Goal: Transaction & Acquisition: Purchase product/service

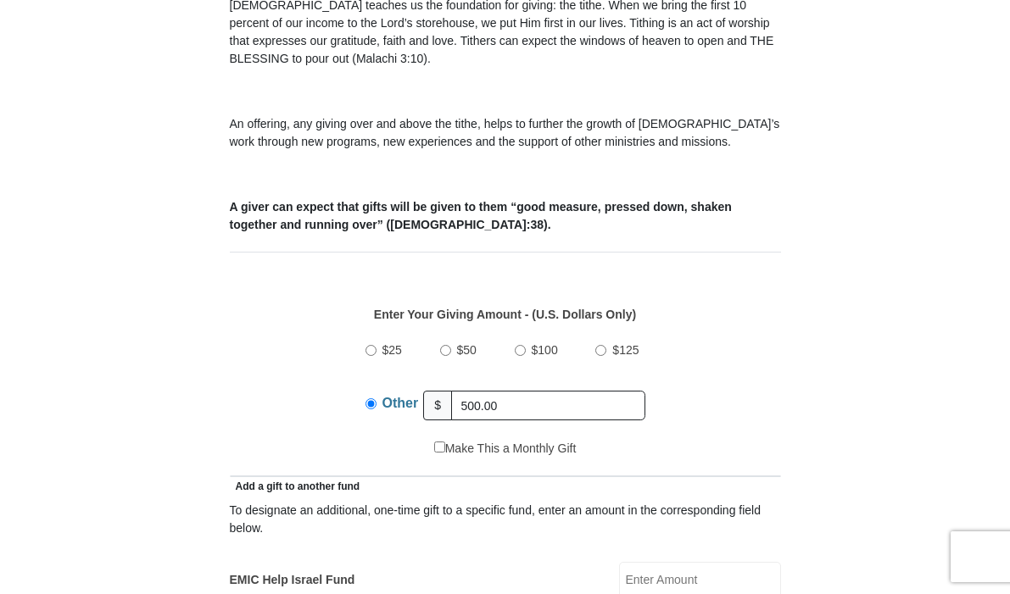
type input "500.00"
click at [674, 459] on div "Make This a Monthly Gift" at bounding box center [504, 458] width 533 height 36
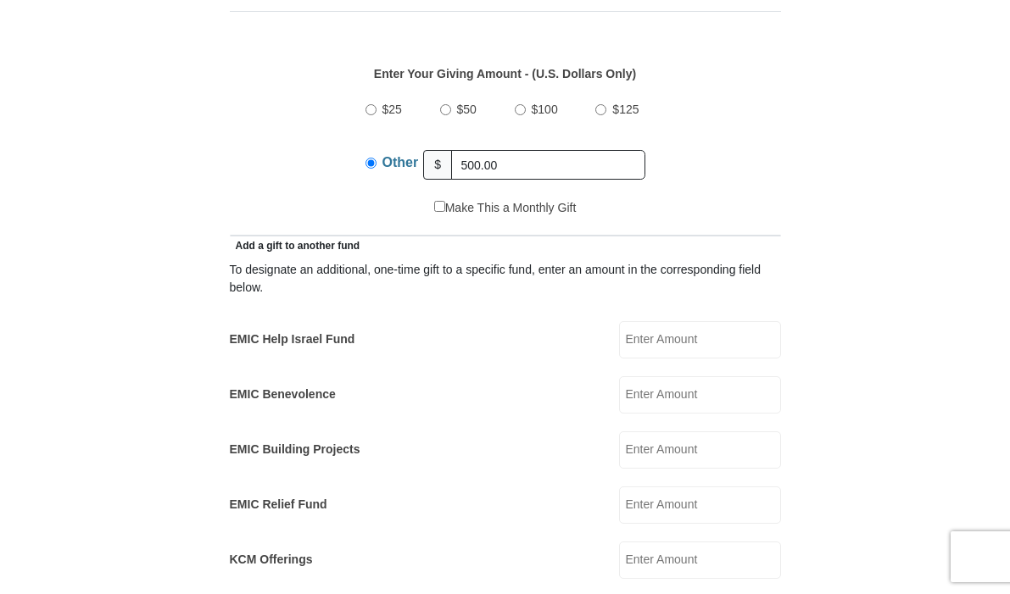
scroll to position [834, 0]
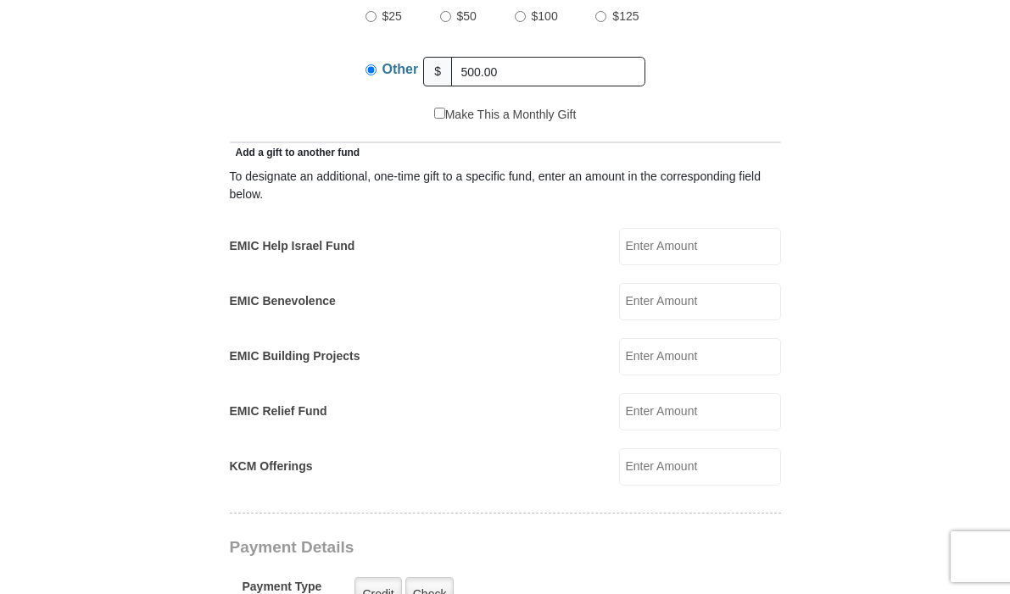
click at [159, 249] on form "Eagle Mountain International Church Online Giving Because of gifts like yours, …" at bounding box center [505, 452] width 797 height 2436
click at [694, 254] on input "EMIC Help Israel Fund" at bounding box center [700, 246] width 162 height 37
type input "50.00"
click at [655, 416] on input "EMIC Relief Fund" at bounding box center [700, 411] width 162 height 37
type input "50.00"
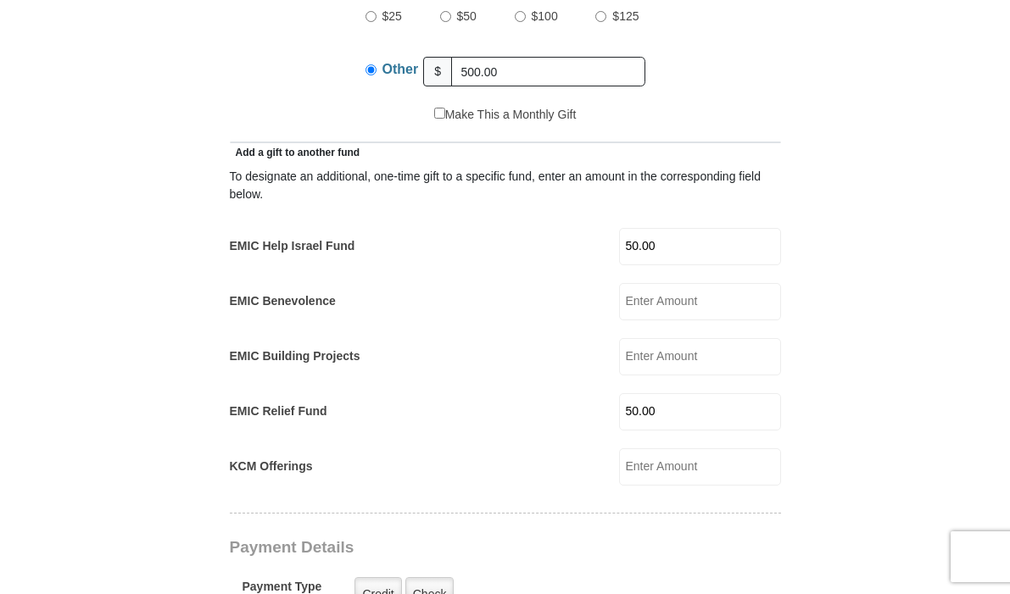
click at [880, 410] on form "Eagle Mountain International Church Online Giving Because of gifts like yours, …" at bounding box center [505, 480] width 797 height 2492
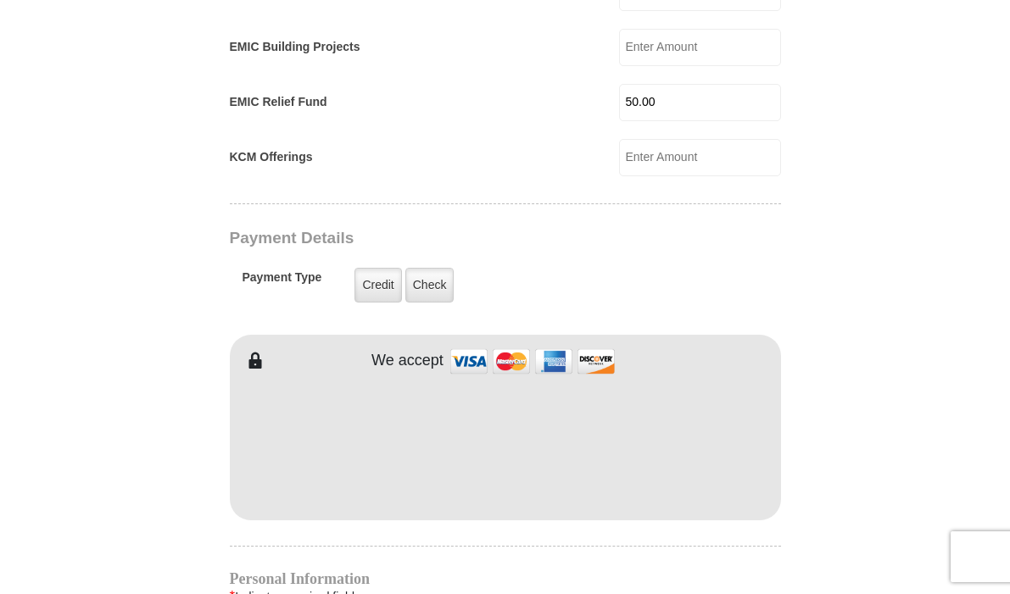
scroll to position [1140, 0]
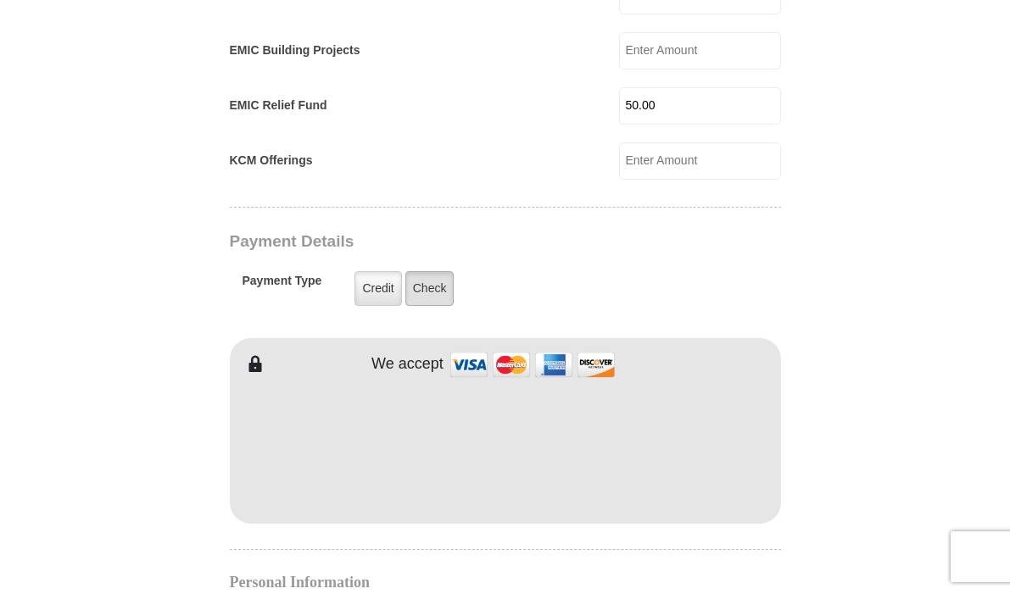
click at [444, 283] on label "Check" at bounding box center [429, 288] width 49 height 35
click at [0, 0] on input "Check" at bounding box center [0, 0] width 0 height 0
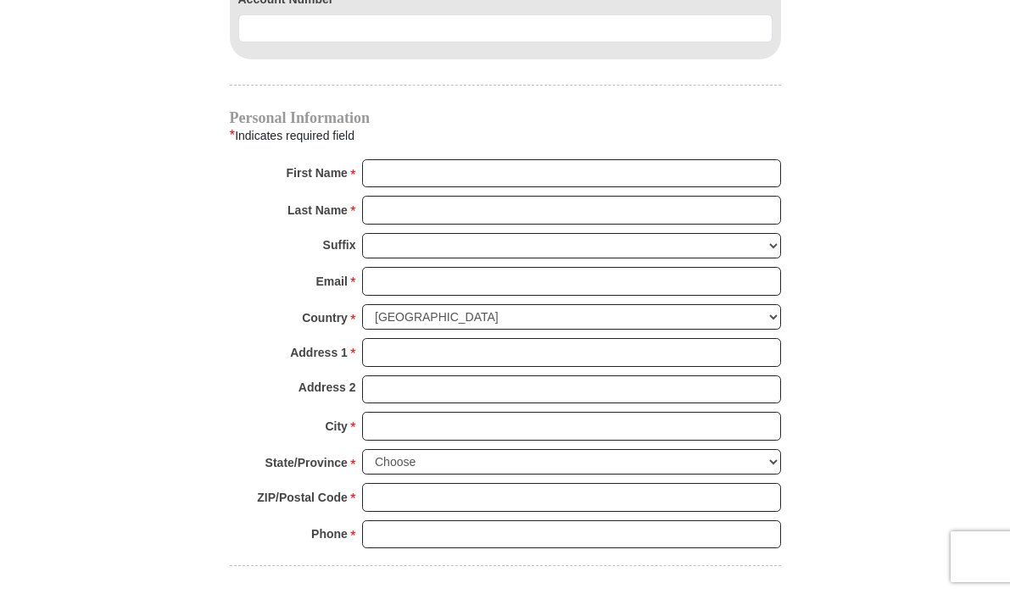
scroll to position [1690, 0]
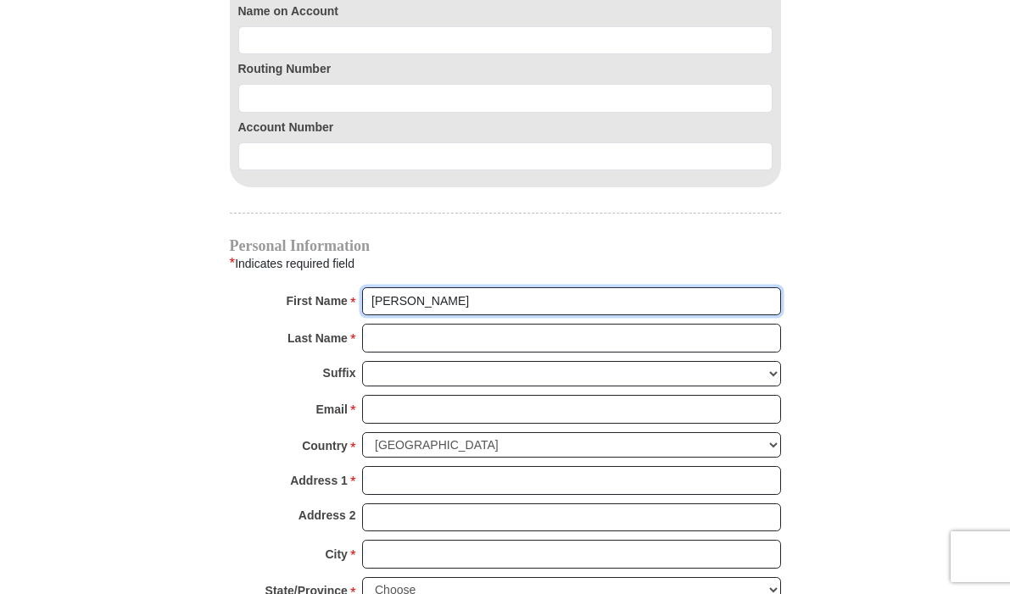
type input "beth"
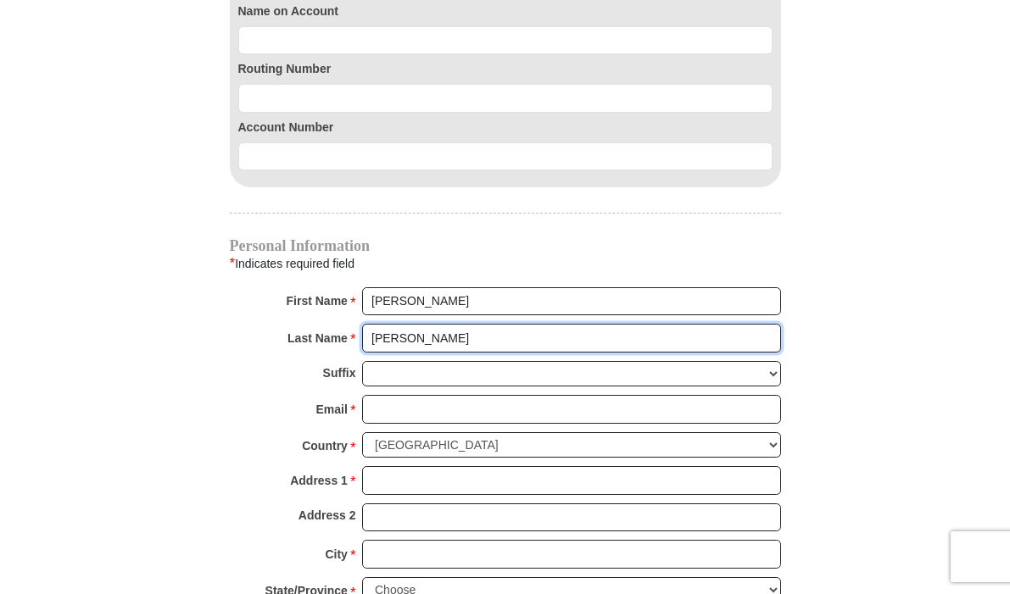
type input "olson"
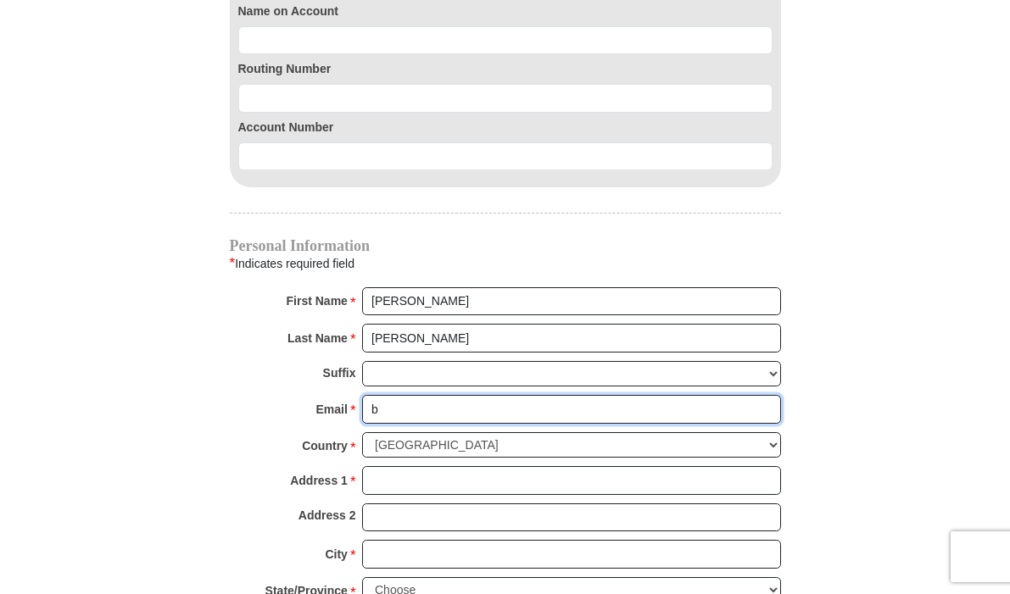
type input "ba"
type input "baolson22@cox.net"
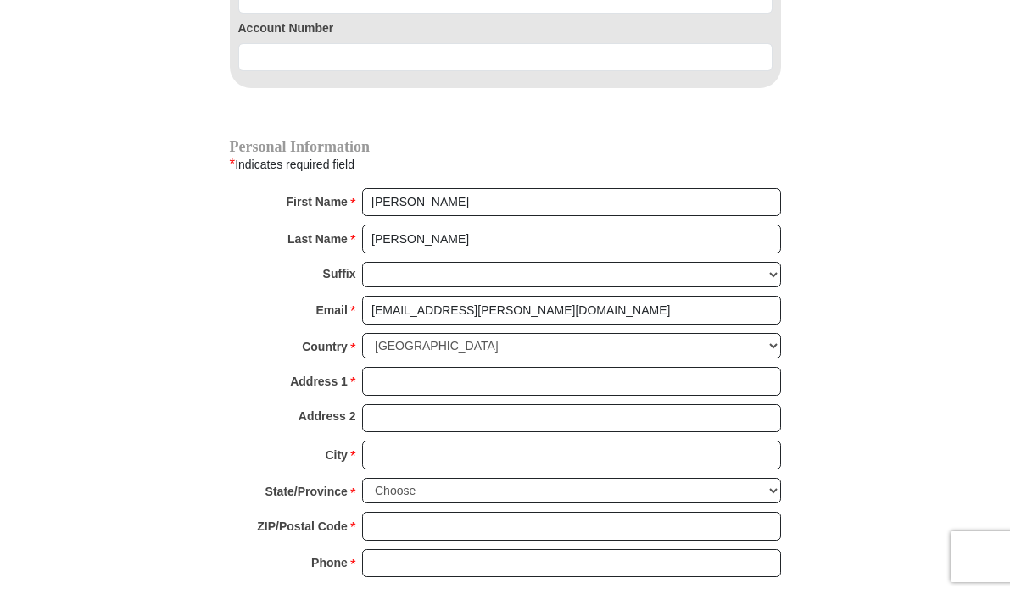
scroll to position [2019, 0]
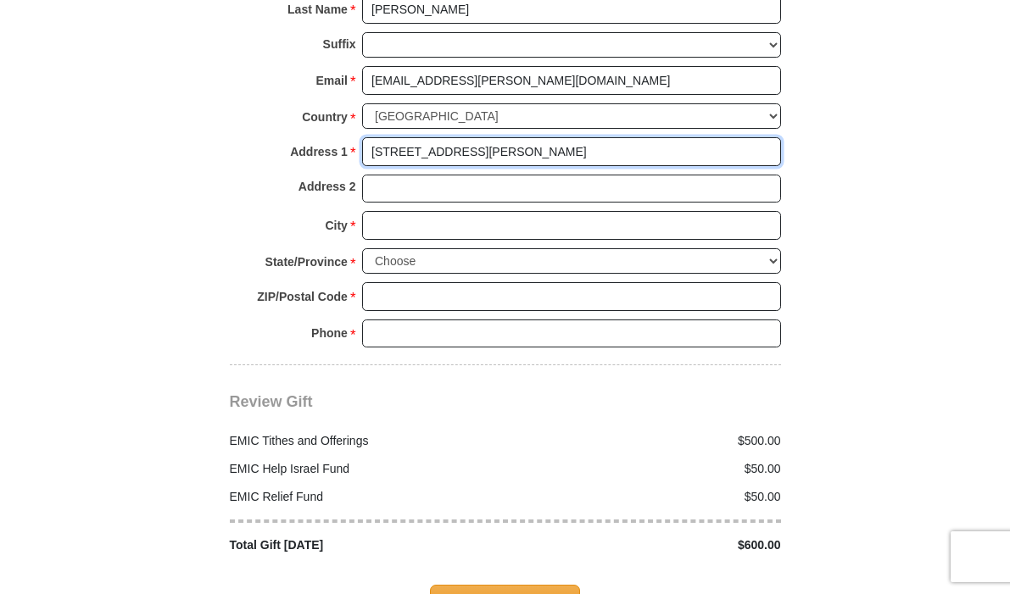
type input "12714 scott st"
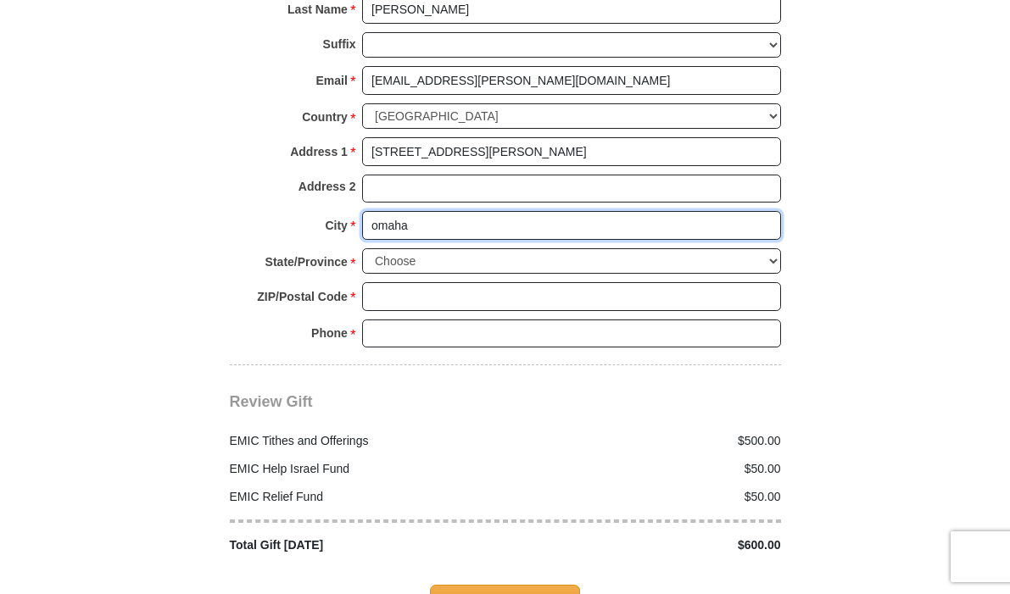
type input "omaha"
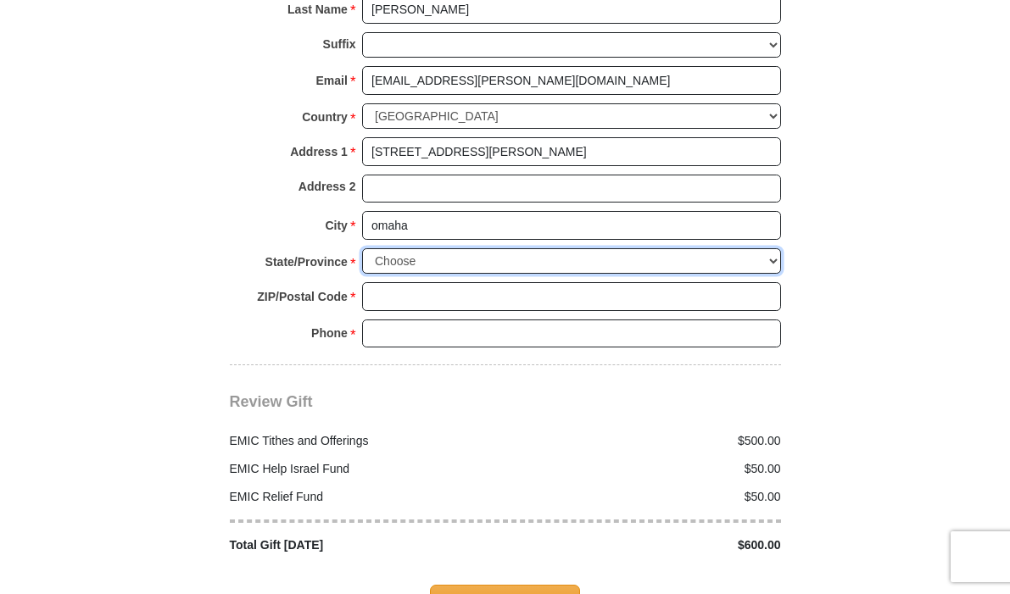
select select "NE"
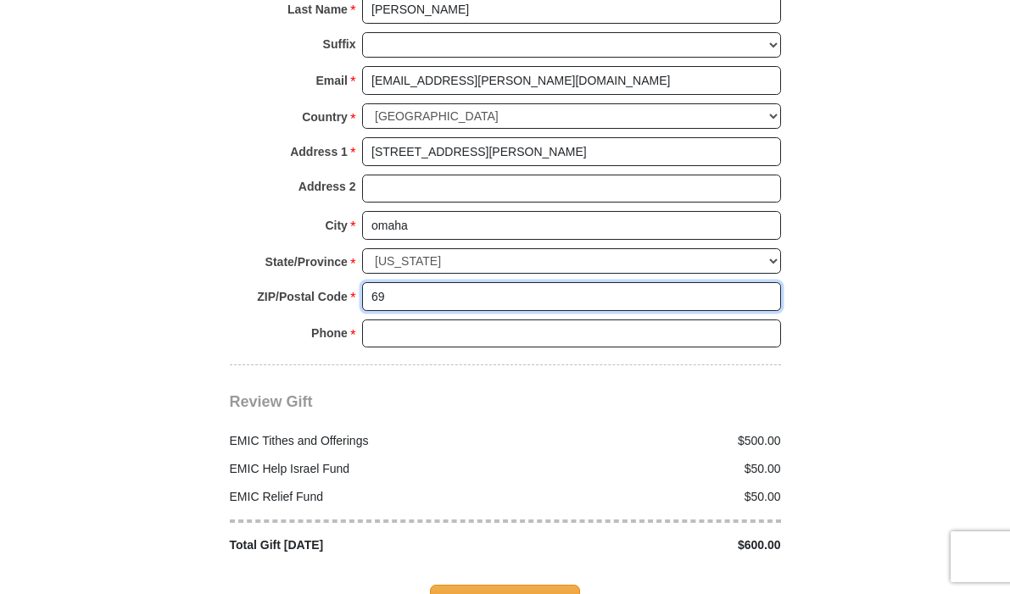
type input "6"
type input "8"
type input "68142"
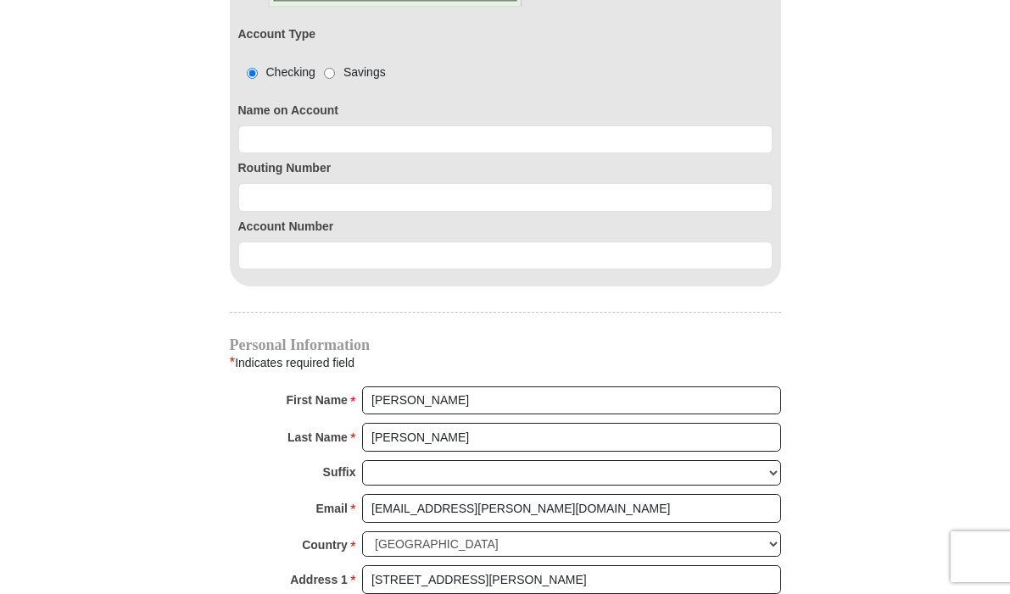
scroll to position [1370, 0]
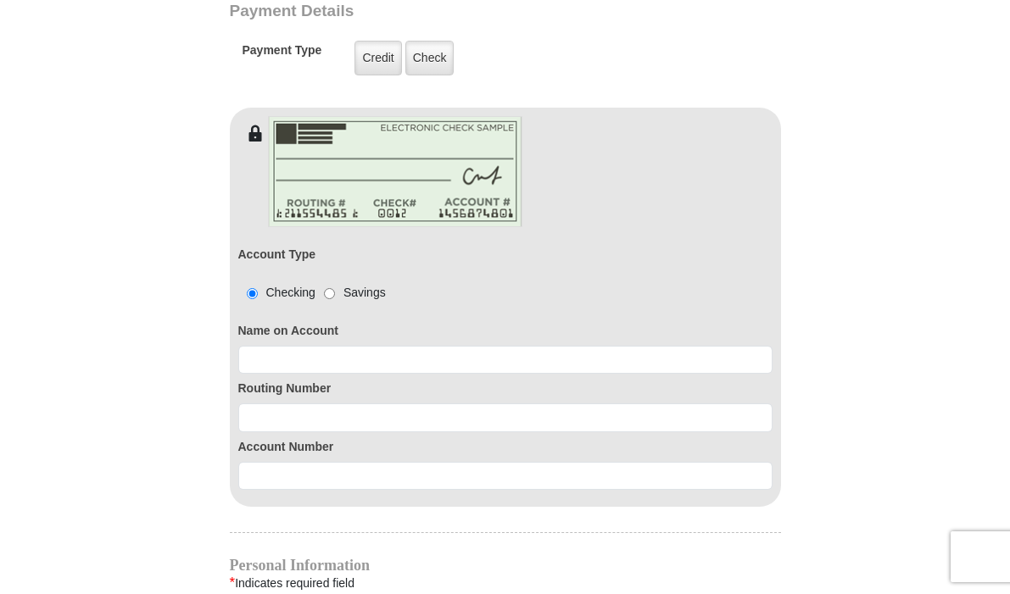
type input "4024962122"
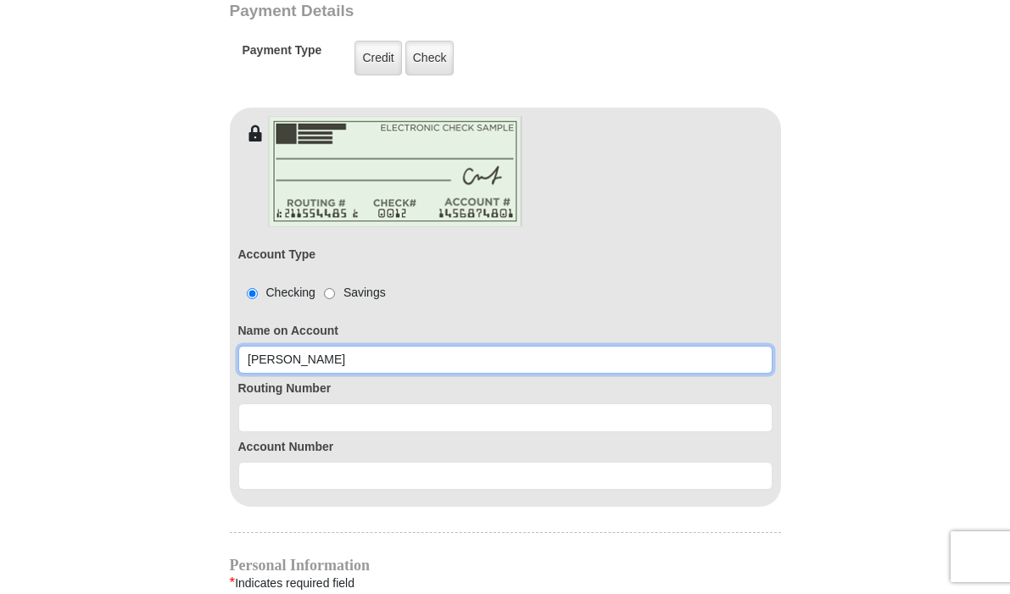
type input "elizxabeth olson"
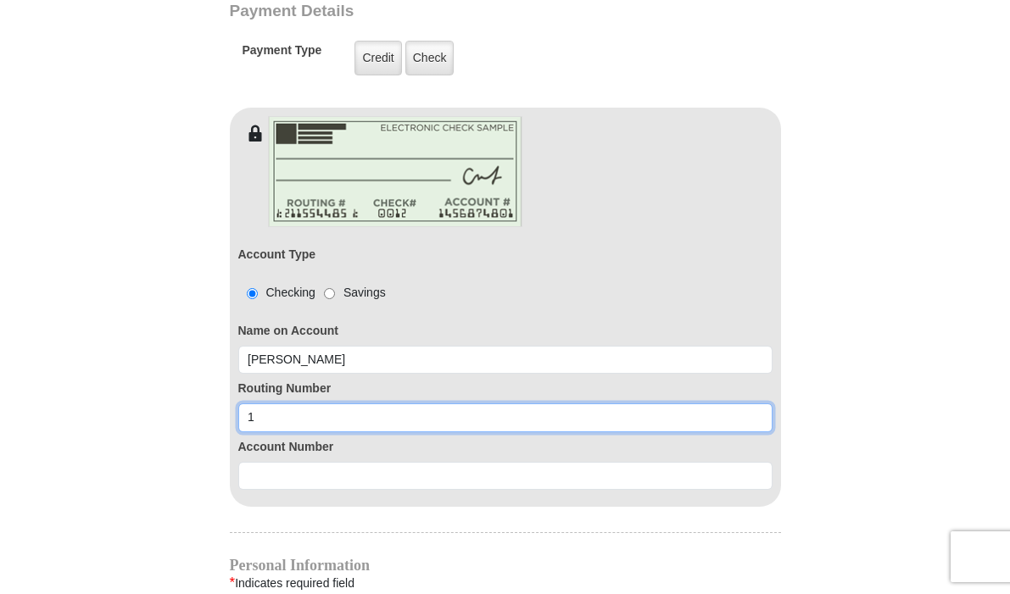
type input "104000058"
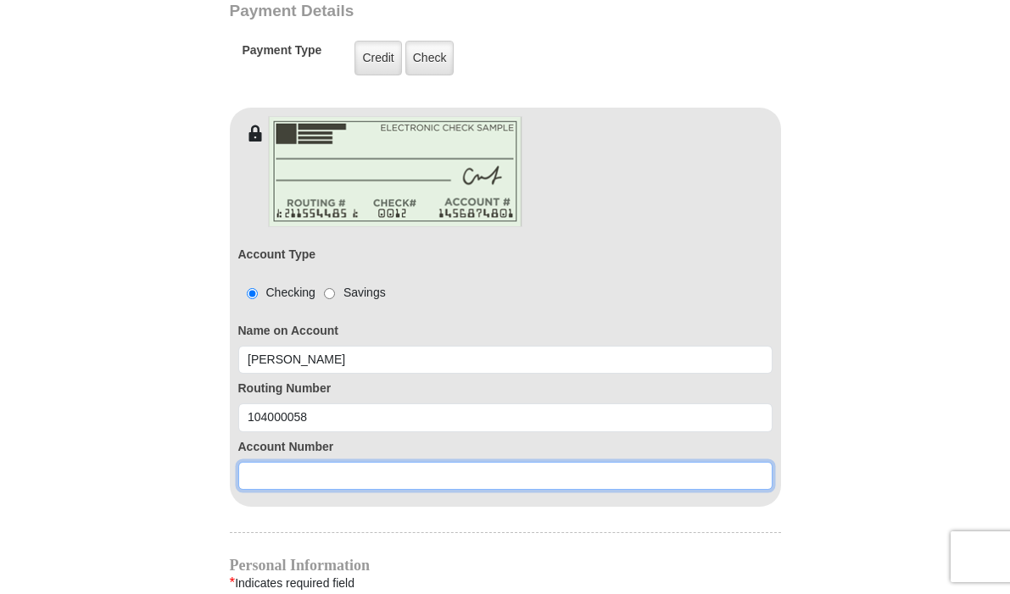
click at [253, 483] on input at bounding box center [505, 476] width 534 height 29
type input "1157265896"
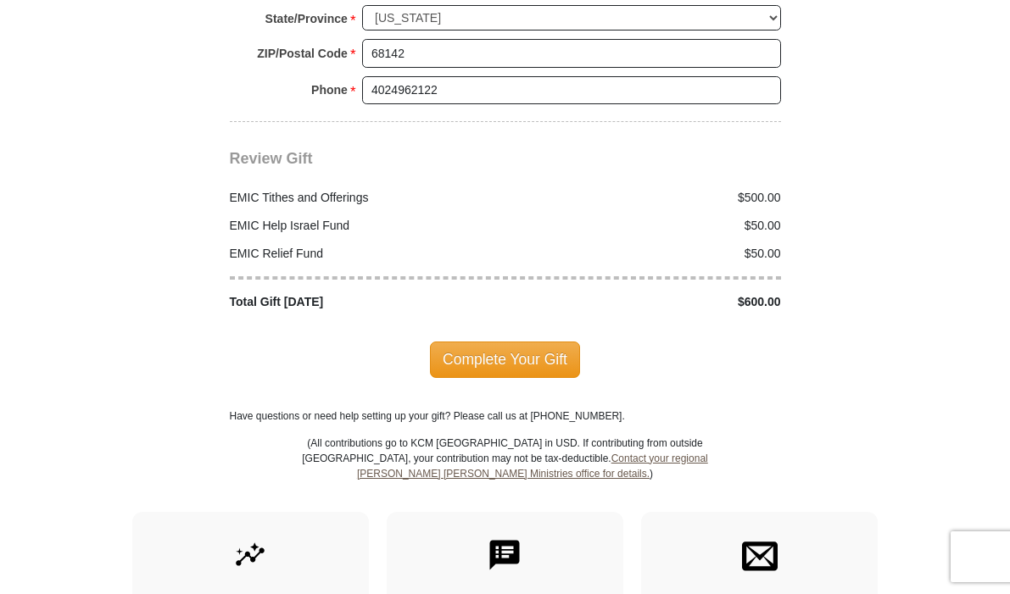
scroll to position [2570, 0]
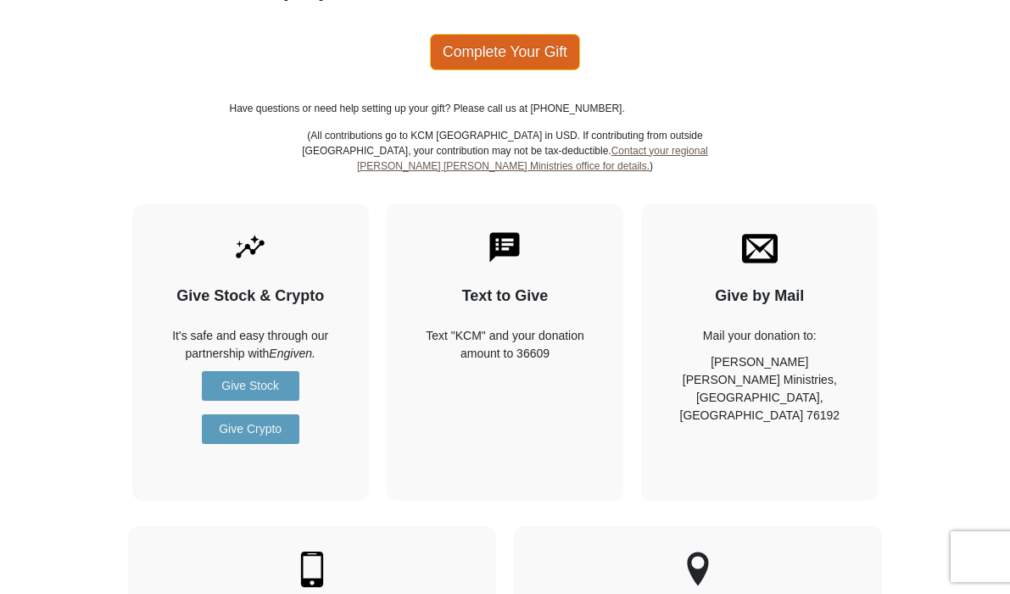
click at [482, 37] on span "Complete Your Gift" at bounding box center [505, 52] width 150 height 36
